Goal: Task Accomplishment & Management: Use online tool/utility

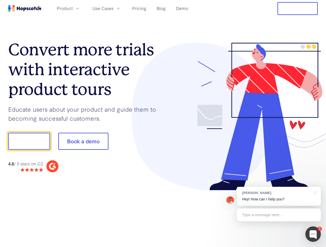
click at [163, 124] on div at bounding box center [240, 117] width 155 height 148
click at [73, 8] on span "Product" at bounding box center [65, 8] width 16 height 6
click at [113, 8] on span "Use Cases" at bounding box center [102, 8] width 21 height 6
click at [297, 9] on button "Free Trial" at bounding box center [297, 8] width 40 height 13
click at [29, 141] on button "Show me!" at bounding box center [29, 141] width 42 height 17
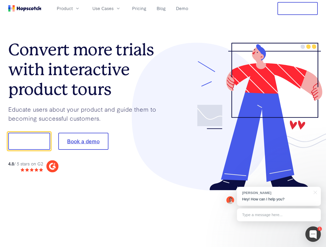
click at [83, 141] on button "Book a demo" at bounding box center [83, 141] width 50 height 17
click at [313, 235] on div at bounding box center [312, 234] width 15 height 15
click at [278, 197] on div "[PERSON_NAME] Hey! How can I help you?" at bounding box center [279, 196] width 84 height 19
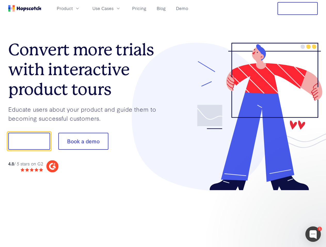
click at [314, 192] on div at bounding box center [272, 141] width 97 height 172
click at [278, 215] on div at bounding box center [272, 141] width 97 height 172
